Goal: Transaction & Acquisition: Purchase product/service

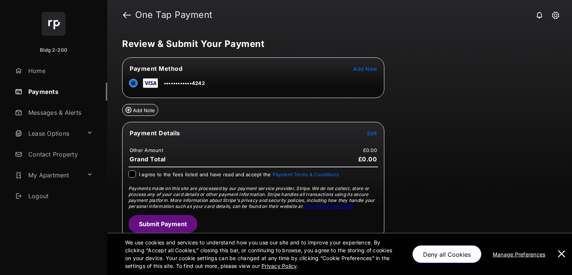
click at [379, 132] on tr "Payment Details Edit" at bounding box center [253, 137] width 260 height 17
click at [367, 129] on tr "Payment Details Edit" at bounding box center [253, 137] width 260 height 17
click at [368, 130] on span "Edit" at bounding box center [372, 133] width 10 height 6
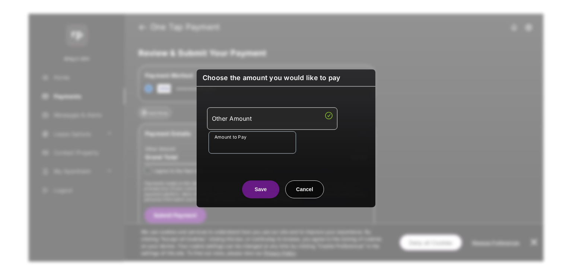
click at [282, 129] on ul "Other Amount Amount to Pay Required field" at bounding box center [286, 130] width 161 height 46
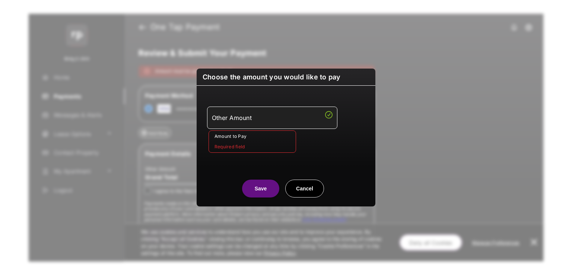
click at [270, 133] on input "Amount to Pay" at bounding box center [253, 141] width 88 height 22
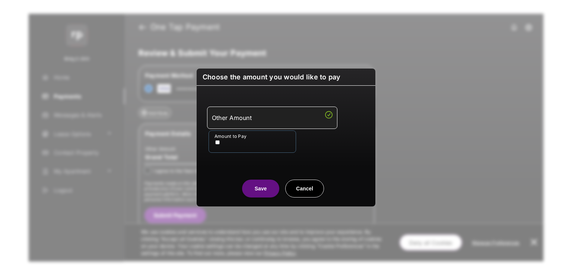
type input "**"
drag, startPoint x: 219, startPoint y: 164, endPoint x: 228, endPoint y: 167, distance: 9.8
click at [220, 165] on div "Save Cancel" at bounding box center [286, 181] width 179 height 33
click at [265, 183] on button "Save" at bounding box center [260, 189] width 37 height 18
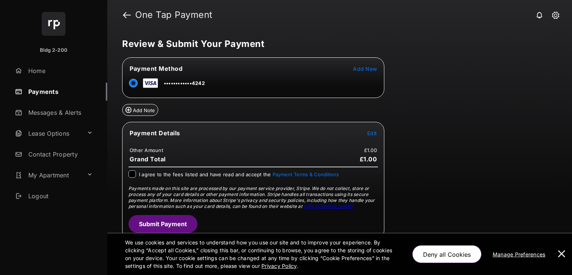
click at [140, 171] on span "I agree to the fees listed and have read and accept the Payment Terms & Conditi…" at bounding box center [239, 174] width 200 height 6
click at [171, 217] on button "Submit Payment" at bounding box center [163, 224] width 69 height 18
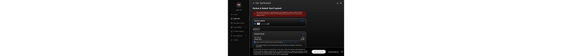
scroll to position [4, 0]
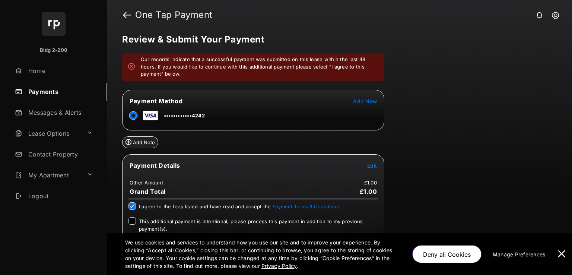
click at [158, 218] on span "This additional payment is intentional, please process this payment in addition…" at bounding box center [251, 224] width 224 height 13
click at [564, 257] on button at bounding box center [561, 254] width 15 height 42
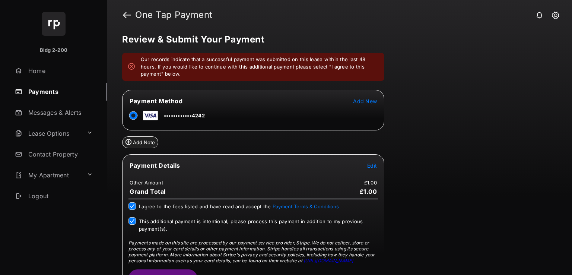
click at [183, 269] on button "Submit Payment" at bounding box center [163, 278] width 69 height 18
